Goal: Information Seeking & Learning: Learn about a topic

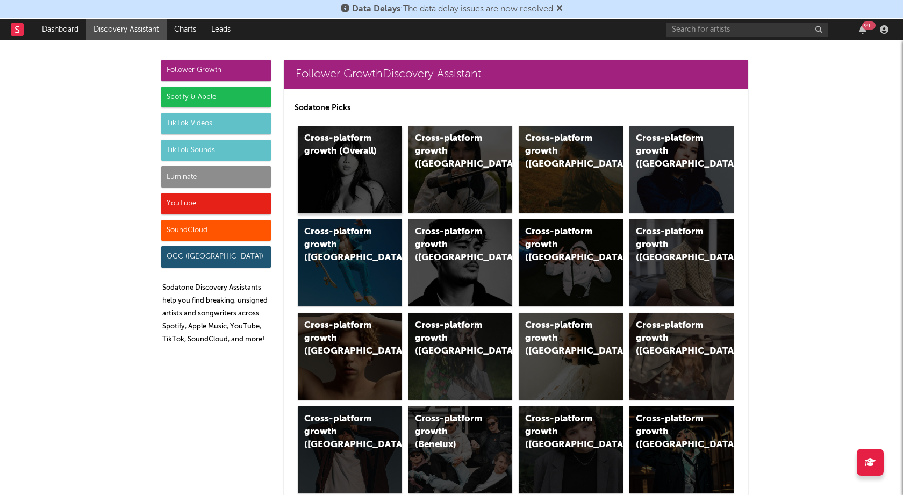
click at [326, 159] on div "Cross-platform growth (Overall)" at bounding box center [350, 169] width 104 height 87
click at [190, 100] on div "Spotify & Apple" at bounding box center [216, 97] width 110 height 21
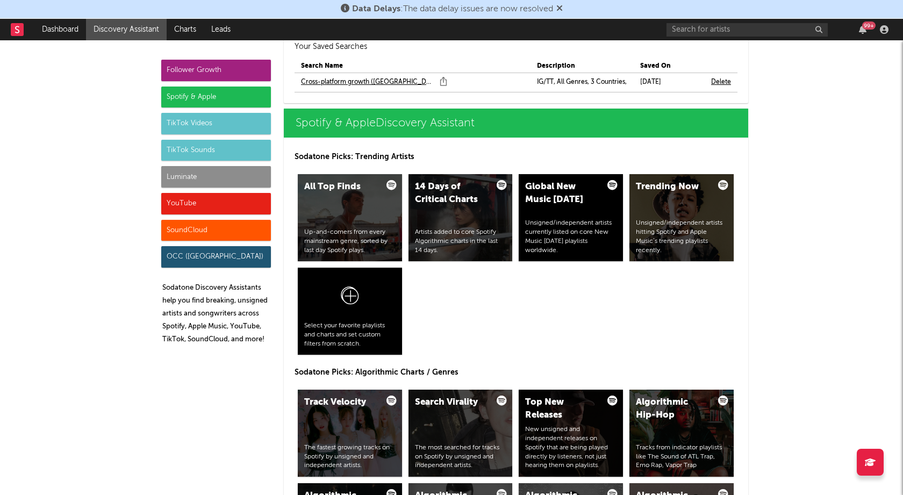
scroll to position [1080, 0]
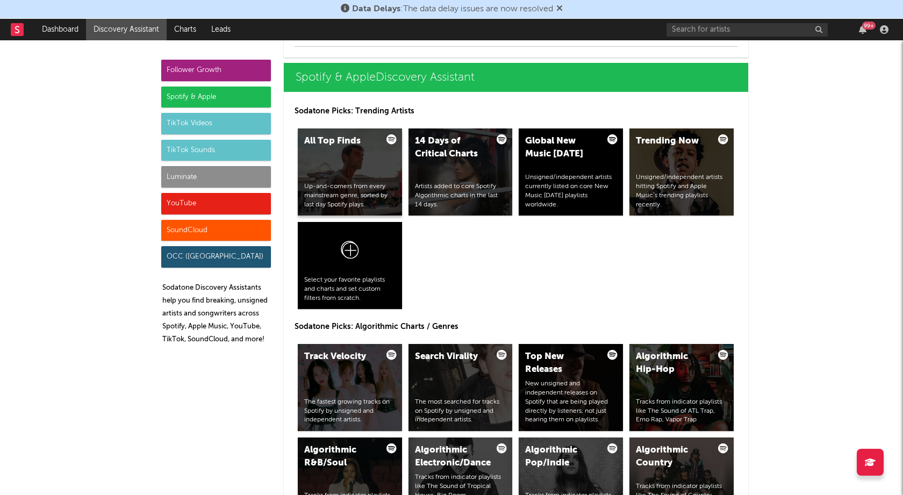
click at [349, 163] on div "All Top Finds Up-and-comers from every mainstream genre, sorted by last day Spo…" at bounding box center [350, 171] width 104 height 87
click at [685, 162] on div "Trending Now Unsigned/independent artists hitting Spotify and Apple Music’s tre…" at bounding box center [681, 171] width 104 height 87
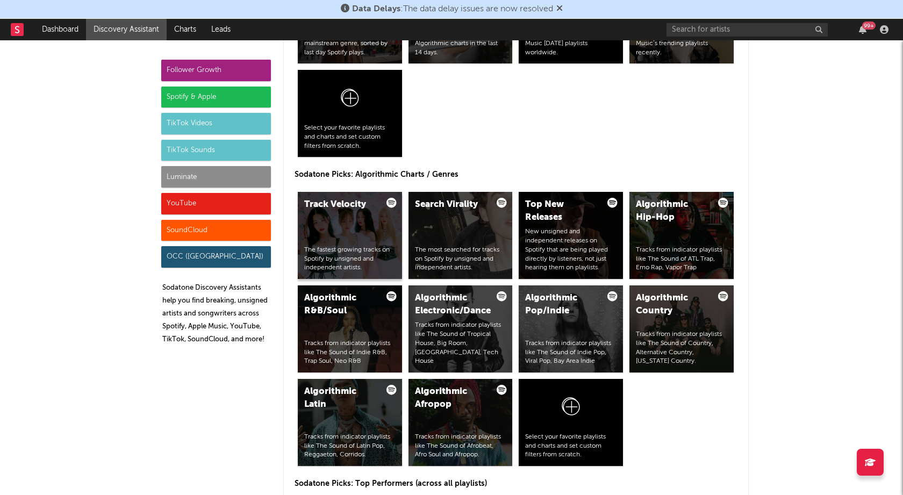
scroll to position [1236, 0]
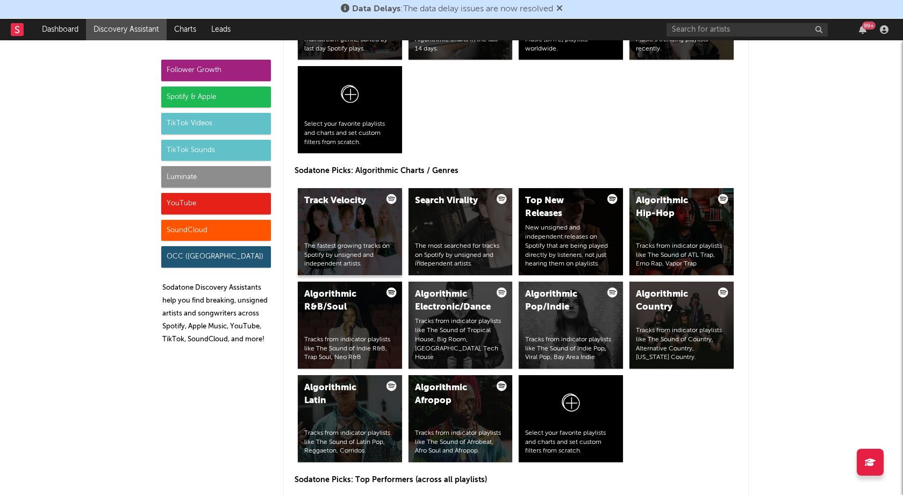
click at [350, 217] on div "Track Velocity The fastest growing tracks on Spotify by unsigned and independen…" at bounding box center [350, 231] width 104 height 87
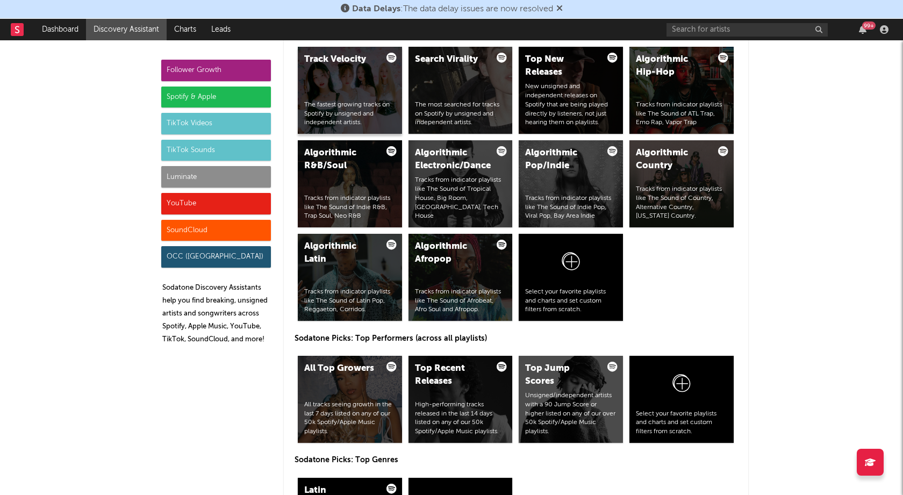
scroll to position [1391, 0]
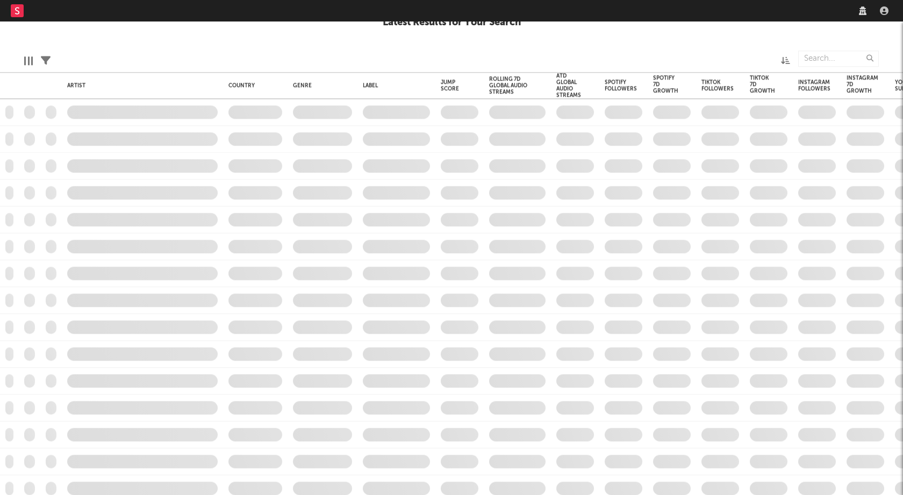
checkbox input "true"
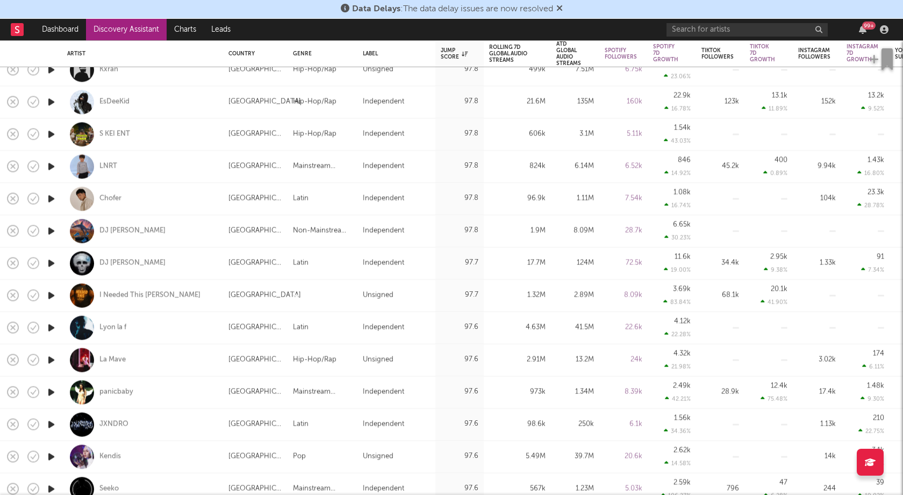
click at [48, 392] on icon "button" at bounding box center [51, 391] width 11 height 13
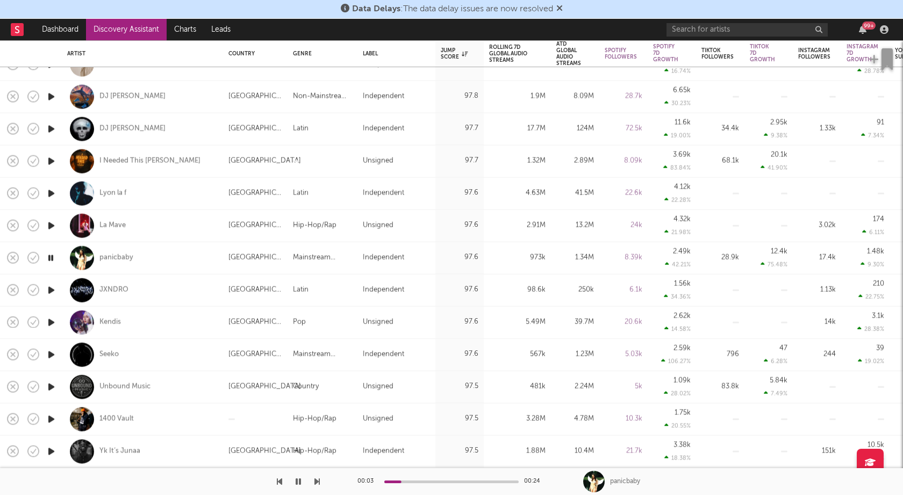
click at [48, 350] on icon "button" at bounding box center [51, 354] width 11 height 13
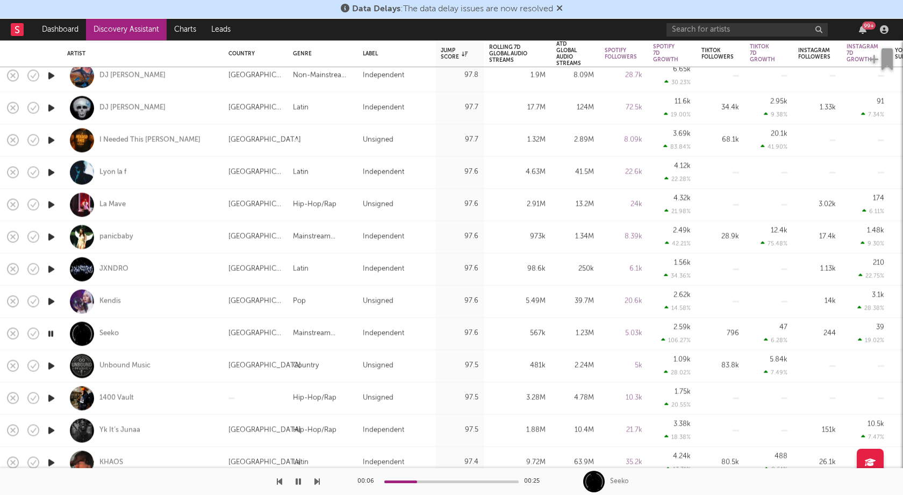
click at [53, 365] on icon "button" at bounding box center [51, 365] width 11 height 13
click at [53, 365] on icon "button" at bounding box center [51, 365] width 10 height 13
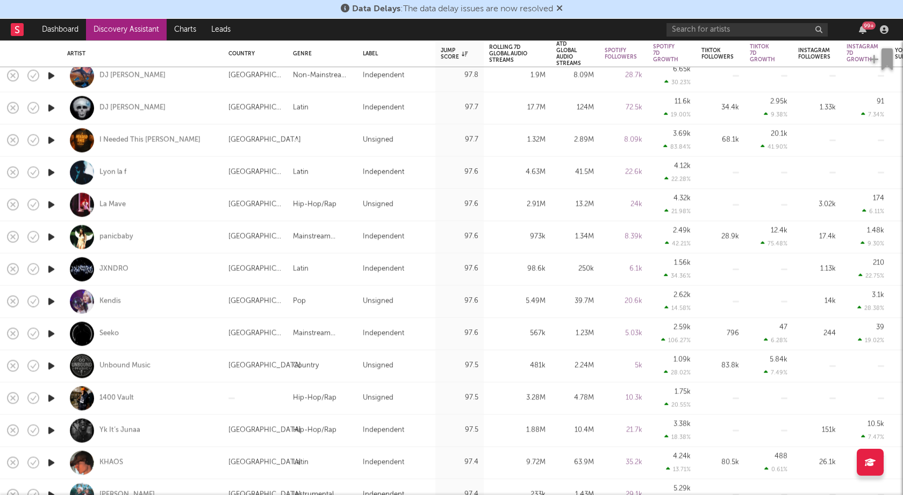
click at [119, 27] on link "Discovery Assistant" at bounding box center [126, 29] width 81 height 21
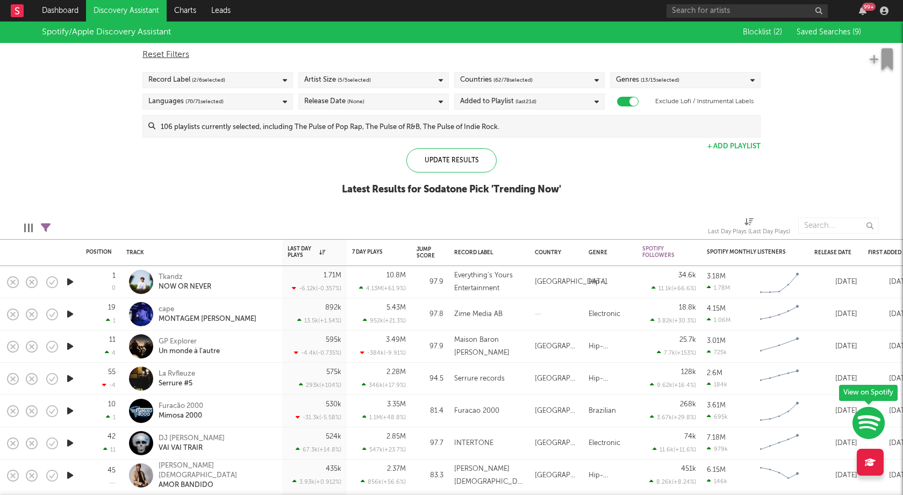
click at [70, 314] on icon "button" at bounding box center [69, 313] width 11 height 13
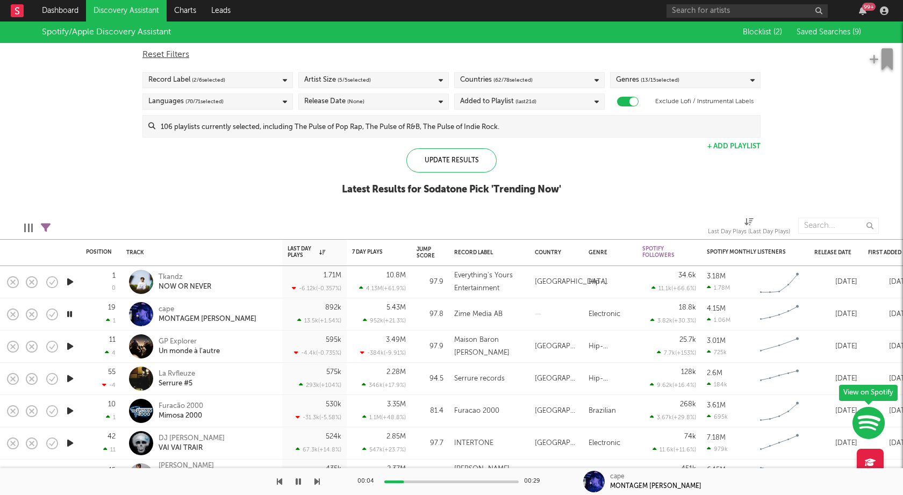
drag, startPoint x: 473, startPoint y: 252, endPoint x: 538, endPoint y: 231, distance: 68.3
click at [538, 231] on div "Position Position Change Track Last Day Plays 1D Change DoD % Growth 7 Day Play…" at bounding box center [451, 257] width 903 height 473
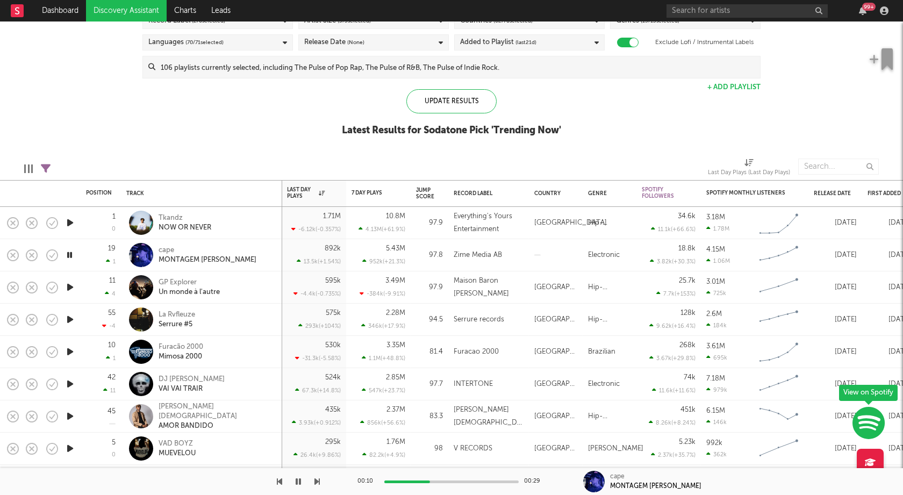
click at [69, 284] on icon "button" at bounding box center [69, 286] width 11 height 13
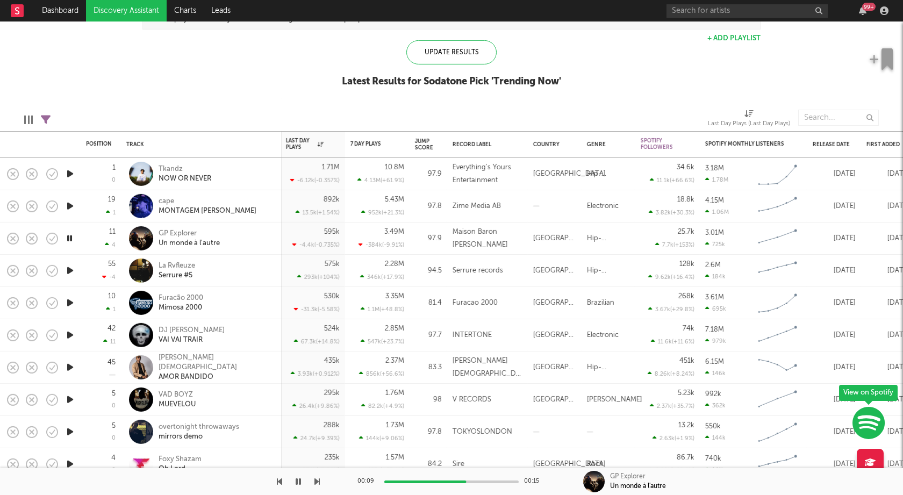
click at [70, 364] on icon "button" at bounding box center [69, 367] width 11 height 13
click at [71, 404] on icon "button" at bounding box center [69, 399] width 11 height 13
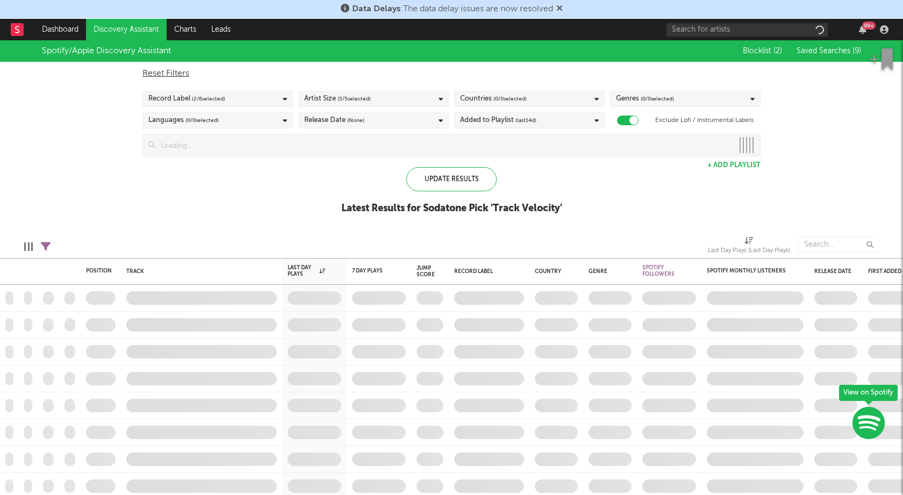
click at [562, 7] on icon at bounding box center [559, 8] width 6 height 9
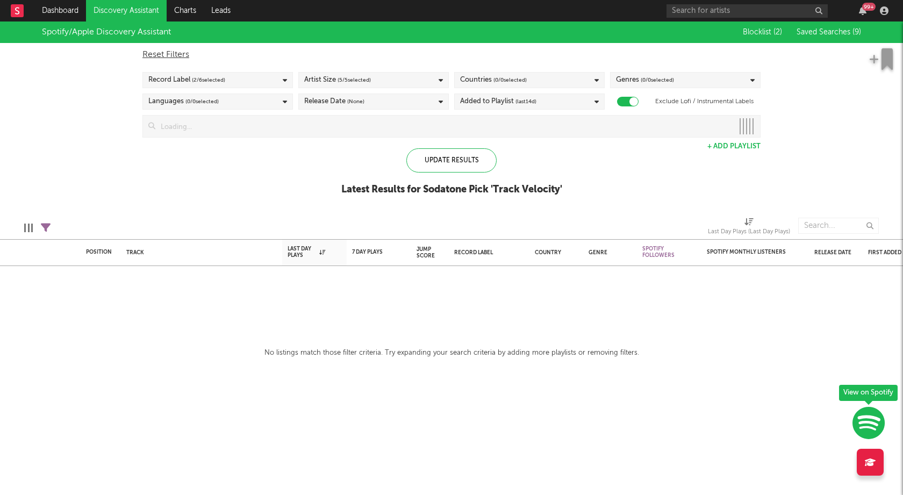
click at [634, 83] on div "Genres ( 0 / 0 selected)" at bounding box center [645, 80] width 58 height 13
click at [636, 94] on button "Deselect All" at bounding box center [685, 97] width 139 height 12
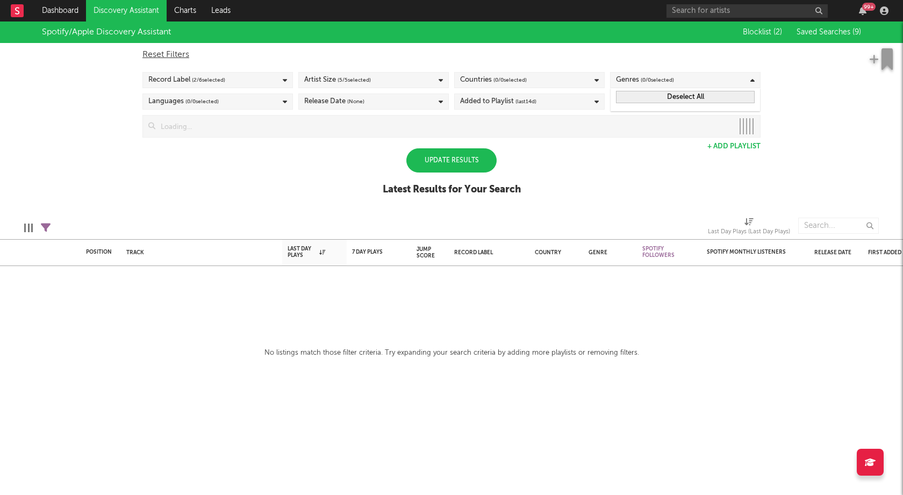
click at [614, 215] on div at bounding box center [543, 225] width 313 height 27
click at [633, 103] on div at bounding box center [633, 101] width 9 height 9
checkbox input "false"
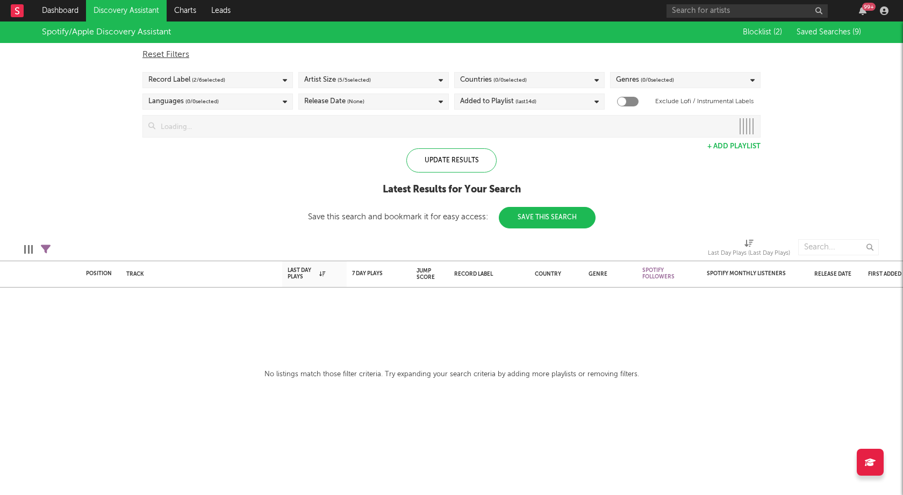
click at [650, 84] on span "( 0 / 0 selected)" at bounding box center [657, 80] width 33 height 13
